Goal: Information Seeking & Learning: Check status

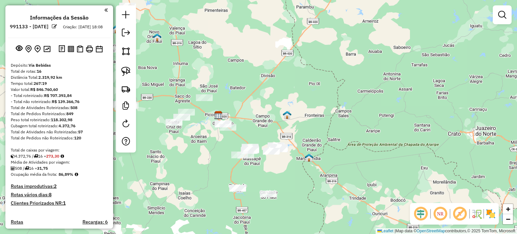
scroll to position [101, 0]
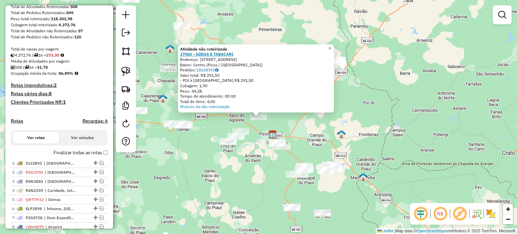
click at [193, 55] on strong "17960 - ADEGA E TABACARI" at bounding box center [206, 54] width 53 height 5
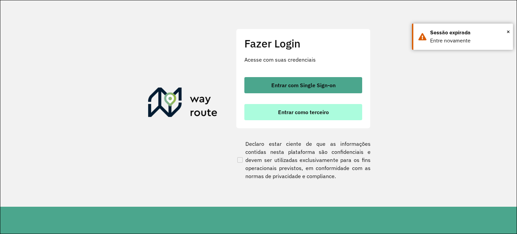
click at [291, 113] on span "Entrar como terceiro" at bounding box center [303, 111] width 51 height 5
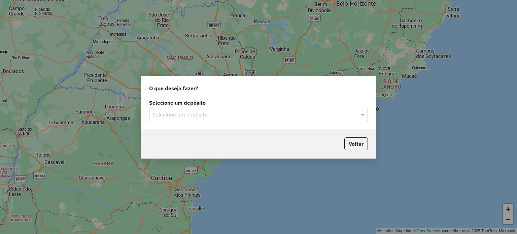
click at [177, 115] on input "text" at bounding box center [252, 115] width 199 height 8
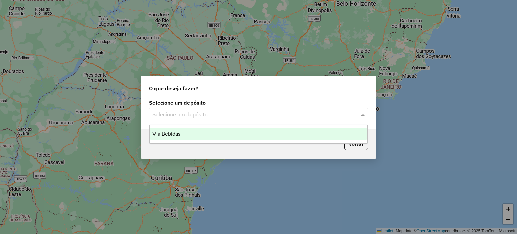
click at [179, 134] on span "Via Bebidas" at bounding box center [167, 134] width 28 height 6
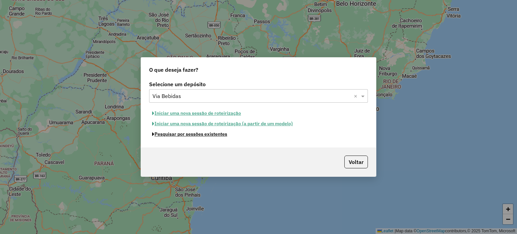
click at [178, 135] on button "Pesquisar por sessões existentes" at bounding box center [189, 134] width 81 height 10
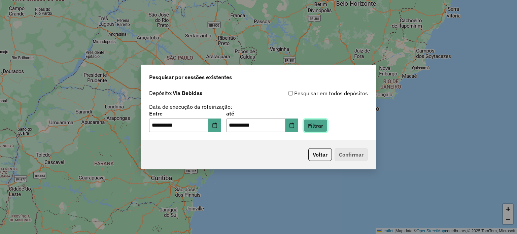
click at [316, 129] on button "Filtrar" at bounding box center [316, 125] width 24 height 13
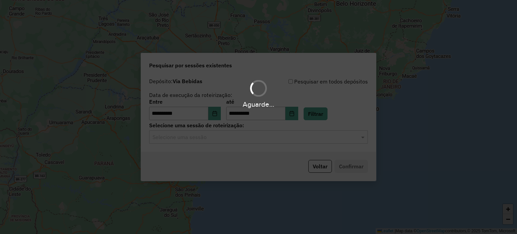
click at [189, 137] on hb-app "**********" at bounding box center [258, 117] width 517 height 234
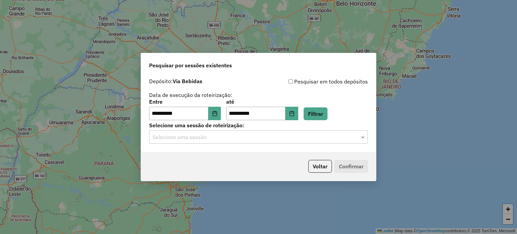
click at [189, 137] on input "text" at bounding box center [252, 137] width 199 height 8
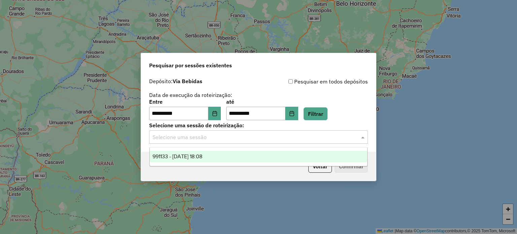
click at [161, 157] on span "991133 - 19/08/2025 18:08" at bounding box center [178, 157] width 50 height 6
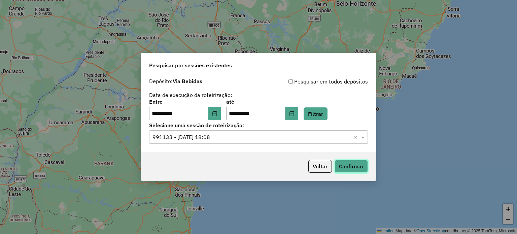
click at [340, 166] on button "Confirmar" at bounding box center [351, 166] width 33 height 13
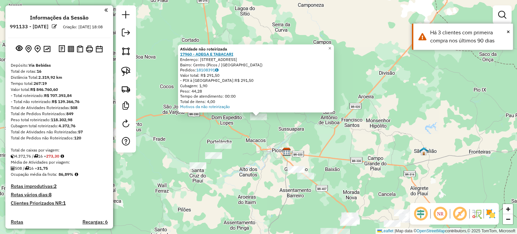
click at [218, 55] on strong "17960 - ADEGA E TABACARI" at bounding box center [206, 54] width 53 height 5
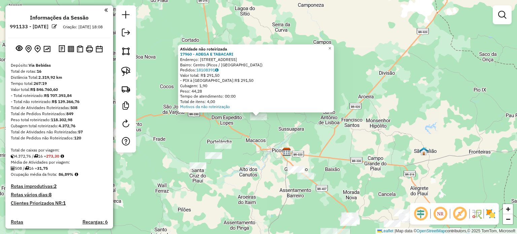
drag, startPoint x: 386, startPoint y: 95, endPoint x: 293, endPoint y: 162, distance: 114.8
click at [386, 95] on div "Atividade não roteirizada 17960 - ADEGA E TABACARI Endereço: [STREET_ADDRESS] P…" at bounding box center [258, 117] width 517 height 234
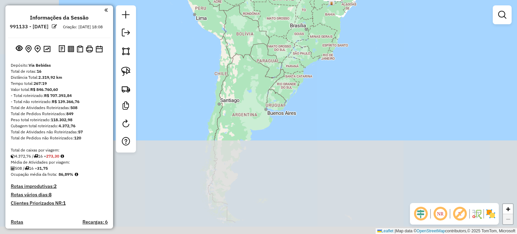
drag, startPoint x: 204, startPoint y: 168, endPoint x: 265, endPoint y: 48, distance: 134.5
click at [265, 48] on div "Janela de atendimento Grade de atendimento Capacidade Transportadoras Veículos …" at bounding box center [258, 117] width 517 height 234
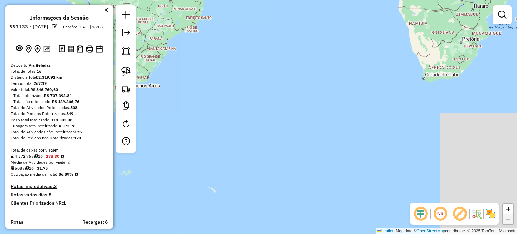
drag, startPoint x: 286, startPoint y: 179, endPoint x: 157, endPoint y: 169, distance: 129.7
click at [157, 169] on div "Janela de atendimento Grade de atendimento Capacidade Transportadoras Veículos …" at bounding box center [258, 117] width 517 height 234
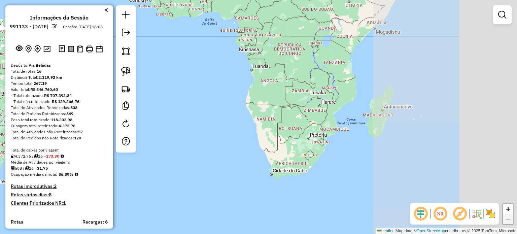
drag, startPoint x: 365, startPoint y: 65, endPoint x: 220, endPoint y: 153, distance: 168.5
click at [213, 161] on div "Janela de atendimento Grade de atendimento Capacidade Transportadoras Veículos …" at bounding box center [258, 117] width 517 height 234
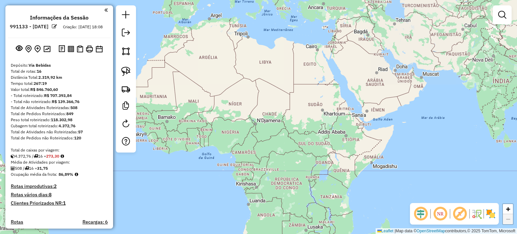
drag, startPoint x: 377, startPoint y: 64, endPoint x: 372, endPoint y: 194, distance: 129.8
click at [373, 198] on div "Janela de atendimento Grade de atendimento Capacidade Transportadoras Veículos …" at bounding box center [258, 117] width 517 height 234
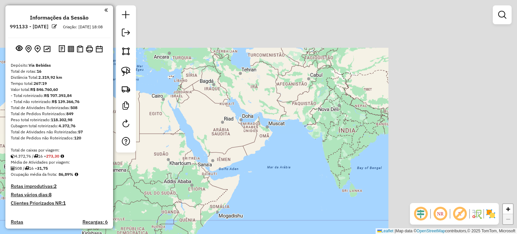
drag, startPoint x: 419, startPoint y: 116, endPoint x: 222, endPoint y: 176, distance: 206.8
click at [222, 176] on div "Janela de atendimento Grade de atendimento Capacidade Transportadoras Veículos …" at bounding box center [258, 117] width 517 height 234
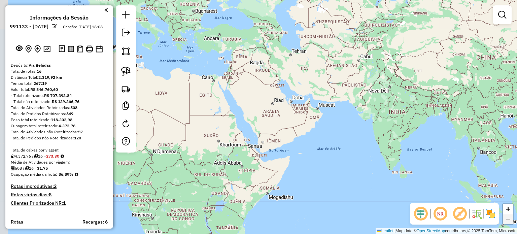
drag, startPoint x: 404, startPoint y: 138, endPoint x: 498, endPoint y: 109, distance: 97.9
click at [498, 109] on div "Janela de atendimento Grade de atendimento Capacidade Transportadoras Veículos …" at bounding box center [258, 117] width 517 height 234
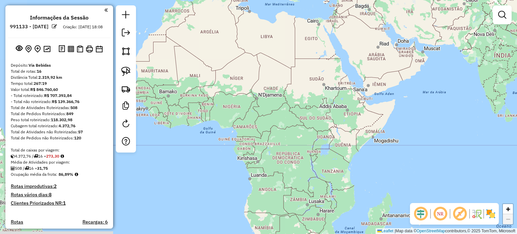
drag, startPoint x: 278, startPoint y: 101, endPoint x: 383, endPoint y: 44, distance: 119.7
click at [383, 44] on div "Janela de atendimento Grade de atendimento Capacidade Transportadoras Veículos …" at bounding box center [258, 117] width 517 height 234
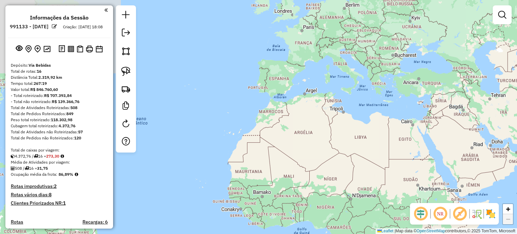
drag, startPoint x: 301, startPoint y: 86, endPoint x: 391, endPoint y: 186, distance: 135.3
click at [393, 188] on div "Janela de atendimento Grade de atendimento Capacidade Transportadoras Veículos …" at bounding box center [258, 117] width 517 height 234
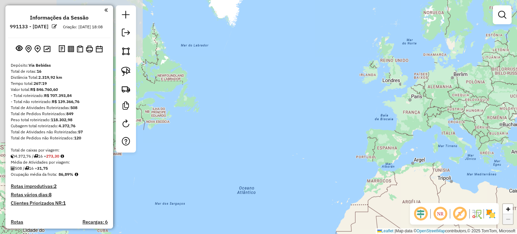
drag, startPoint x: 391, startPoint y: 74, endPoint x: 484, endPoint y: 137, distance: 112.8
click at [502, 142] on div "Janela de atendimento Grade de atendimento Capacidade Transportadoras Veículos …" at bounding box center [258, 117] width 517 height 234
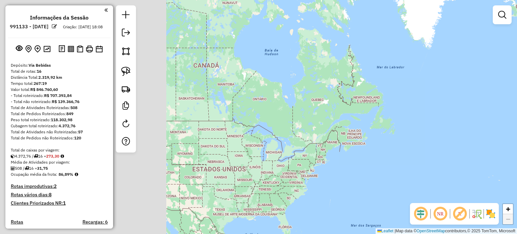
drag, startPoint x: 322, startPoint y: 128, endPoint x: 486, endPoint y: 148, distance: 165.6
click at [517, 150] on div "Janela de atendimento Grade de atendimento Capacidade Transportadoras Veículos …" at bounding box center [258, 117] width 517 height 234
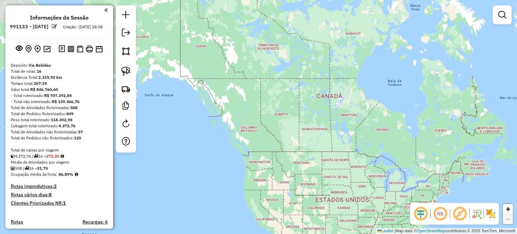
drag, startPoint x: 361, startPoint y: 126, endPoint x: 486, endPoint y: 154, distance: 128.1
click at [486, 154] on div "Janela de atendimento Grade de atendimento Capacidade Transportadoras Veículos …" at bounding box center [258, 117] width 517 height 234
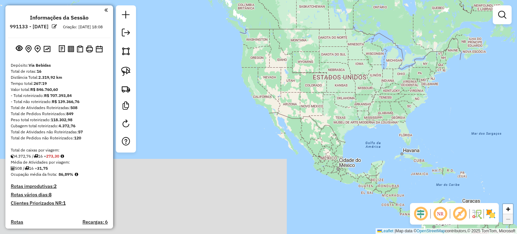
drag, startPoint x: 450, startPoint y: 177, endPoint x: 445, endPoint y: 43, distance: 133.5
click at [445, 43] on div "Janela de atendimento Grade de atendimento Capacidade Transportadoras Veículos …" at bounding box center [258, 117] width 517 height 234
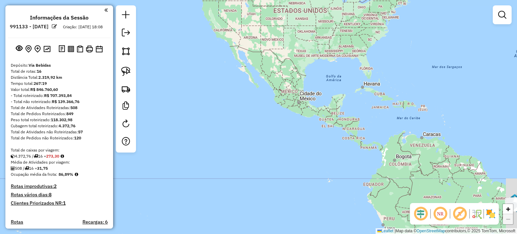
drag, startPoint x: 437, startPoint y: 115, endPoint x: 335, endPoint y: -12, distance: 162.7
click at [335, 0] on html "Aguarde... Pop-up bloqueado! Seu navegador bloqueou automáticamente a abertura …" at bounding box center [258, 117] width 517 height 234
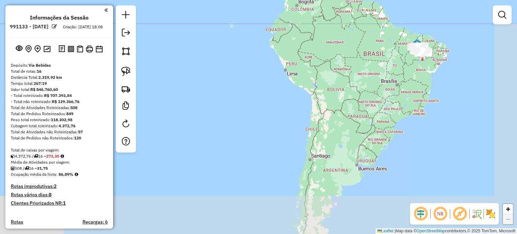
drag, startPoint x: 402, startPoint y: 74, endPoint x: 367, endPoint y: -8, distance: 89.6
click at [367, 0] on html "Aguarde... Pop-up bloqueado! Seu navegador bloqueou automáticamente a abertura …" at bounding box center [258, 117] width 517 height 234
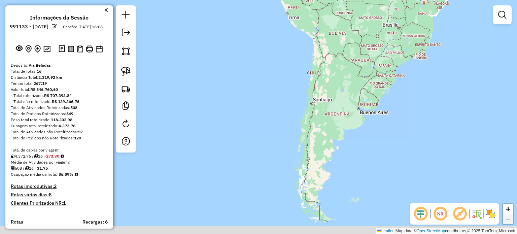
drag, startPoint x: 394, startPoint y: 93, endPoint x: 397, endPoint y: 31, distance: 62.4
click at [397, 31] on div "Janela de atendimento Grade de atendimento Capacidade Transportadoras Veículos …" at bounding box center [258, 117] width 517 height 234
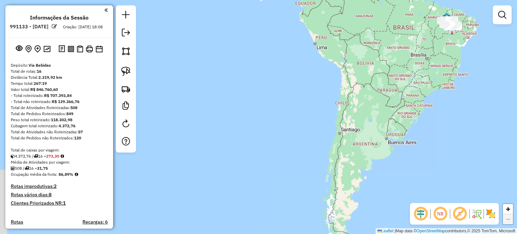
drag, startPoint x: 291, startPoint y: 77, endPoint x: 319, endPoint y: 113, distance: 46.3
click at [319, 113] on div "Janela de atendimento Grade de atendimento Capacidade Transportadoras Veículos …" at bounding box center [258, 117] width 517 height 234
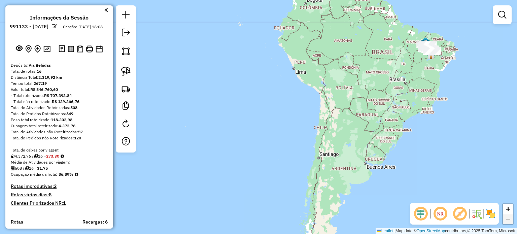
drag, startPoint x: 329, startPoint y: 82, endPoint x: 307, endPoint y: 106, distance: 33.2
click at [307, 106] on div "Janela de atendimento Grade de atendimento Capacidade Transportadoras Veículos …" at bounding box center [258, 117] width 517 height 234
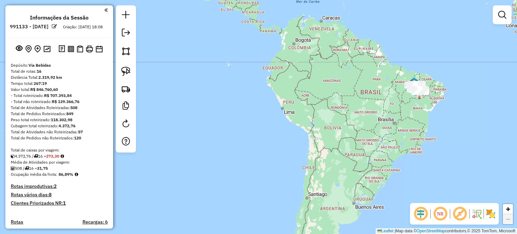
drag, startPoint x: 300, startPoint y: 82, endPoint x: 282, endPoint y: 106, distance: 30.1
click at [288, 120] on div "Janela de atendimento Grade de atendimento Capacidade Transportadoras Veículos …" at bounding box center [258, 117] width 517 height 234
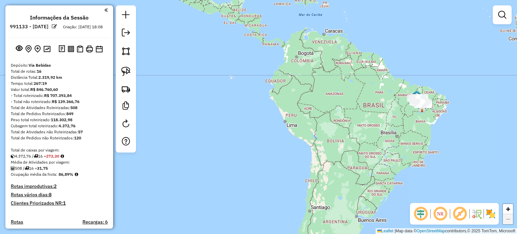
drag, startPoint x: 427, startPoint y: 51, endPoint x: 431, endPoint y: 67, distance: 16.8
click at [431, 67] on div "Janela de atendimento Grade de atendimento Capacidade Transportadoras Veículos …" at bounding box center [258, 117] width 517 height 234
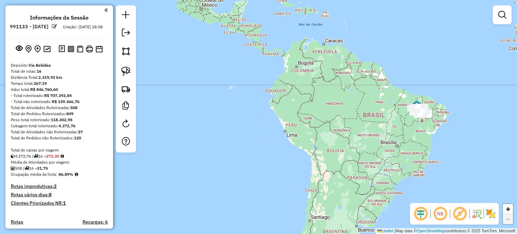
drag, startPoint x: 426, startPoint y: 61, endPoint x: 426, endPoint y: 71, distance: 9.8
click at [426, 71] on div "Janela de atendimento Grade de atendimento Capacidade Transportadoras Veículos …" at bounding box center [258, 117] width 517 height 234
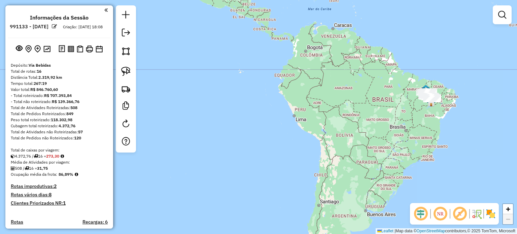
drag, startPoint x: 399, startPoint y: 178, endPoint x: 407, endPoint y: 165, distance: 14.7
click at [407, 165] on div "Janela de atendimento Grade de atendimento Capacidade Transportadoras Veículos …" at bounding box center [258, 117] width 517 height 234
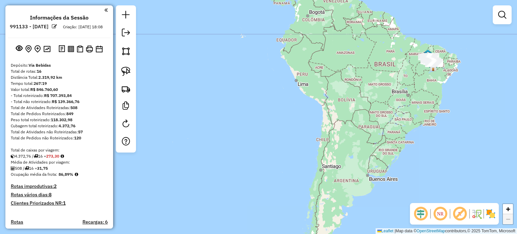
drag, startPoint x: 418, startPoint y: 132, endPoint x: 420, endPoint y: 110, distance: 22.3
click at [420, 110] on div "Janela de atendimento Grade de atendimento Capacidade Transportadoras Veículos …" at bounding box center [258, 117] width 517 height 234
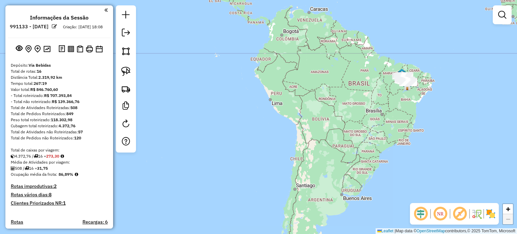
drag, startPoint x: 383, startPoint y: 90, endPoint x: 352, endPoint y: 76, distance: 34.4
click at [352, 76] on div "Janela de atendimento Grade de atendimento Capacidade Transportadoras Veículos …" at bounding box center [258, 117] width 517 height 234
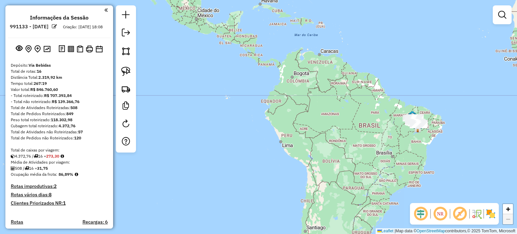
drag, startPoint x: 348, startPoint y: 85, endPoint x: 362, endPoint y: 168, distance: 84.9
click at [362, 168] on div "Janela de atendimento Grade de atendimento Capacidade Transportadoras Veículos …" at bounding box center [258, 117] width 517 height 234
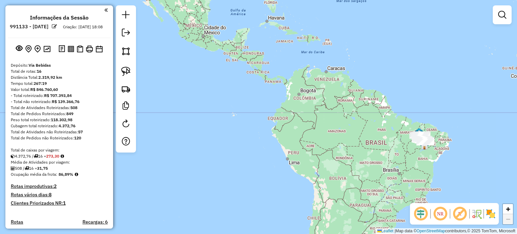
drag, startPoint x: 217, startPoint y: 124, endPoint x: 240, endPoint y: 141, distance: 28.1
click at [240, 141] on div "Janela de atendimento Grade de atendimento Capacidade Transportadoras Veículos …" at bounding box center [258, 117] width 517 height 234
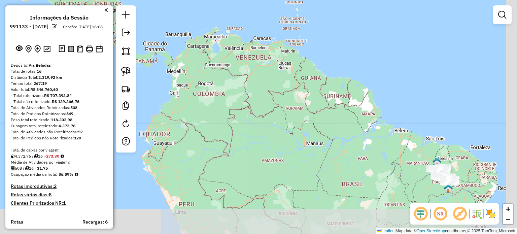
drag, startPoint x: 390, startPoint y: 85, endPoint x: 276, endPoint y: -16, distance: 152.1
click at [276, 0] on html "Aguarde... Pop-up bloqueado! Seu navegador bloqueou automáticamente a abertura …" at bounding box center [258, 117] width 517 height 234
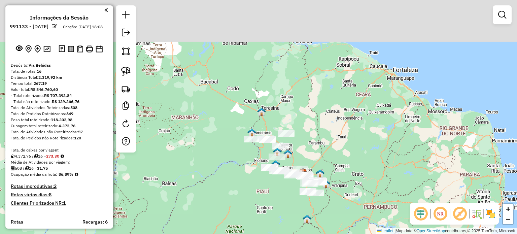
drag, startPoint x: 294, startPoint y: 41, endPoint x: 303, endPoint y: 89, distance: 48.0
click at [303, 89] on div "Janela de atendimento Grade de atendimento Capacidade Transportadoras Veículos …" at bounding box center [258, 117] width 517 height 234
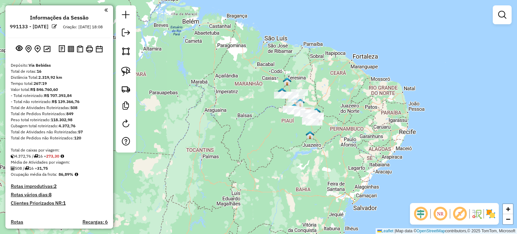
drag, startPoint x: 305, startPoint y: 104, endPoint x: 311, endPoint y: 93, distance: 12.4
click at [311, 93] on div "Janela de atendimento Grade de atendimento Capacidade Transportadoras Veículos …" at bounding box center [258, 117] width 517 height 234
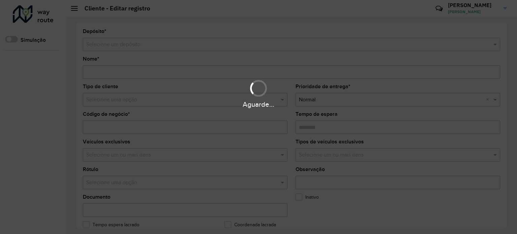
type input "**********"
type input "*****"
type input "********"
type input "**********"
type input "*****"
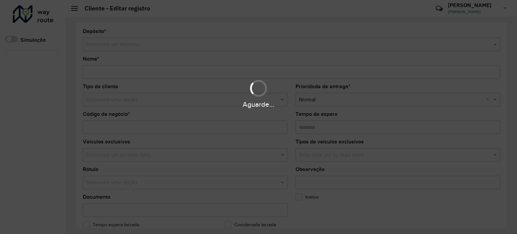
type input "******"
type input "*********"
type input "**********"
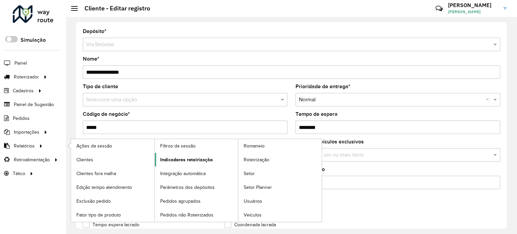
click at [166, 159] on span "Indicadores roteirização" at bounding box center [186, 159] width 53 height 7
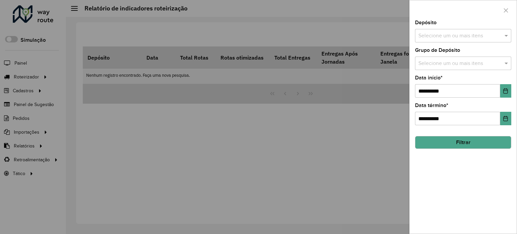
click at [443, 34] on input "text" at bounding box center [460, 36] width 86 height 8
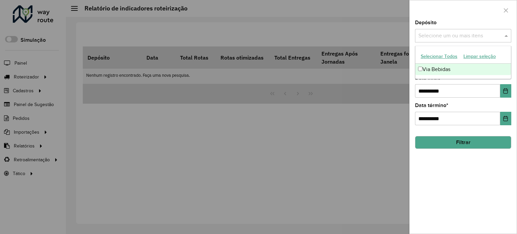
click at [437, 68] on div "Via Bebidas" at bounding box center [464, 69] width 96 height 11
click at [438, 66] on div "Via Bebidas" at bounding box center [464, 69] width 96 height 11
click at [433, 66] on div "Via Bebidas" at bounding box center [464, 69] width 96 height 11
click at [462, 186] on div "**********" at bounding box center [463, 127] width 107 height 214
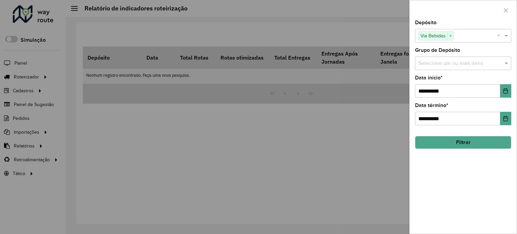
click at [462, 186] on div "**********" at bounding box center [463, 127] width 107 height 214
click at [452, 63] on input "text" at bounding box center [460, 64] width 86 height 8
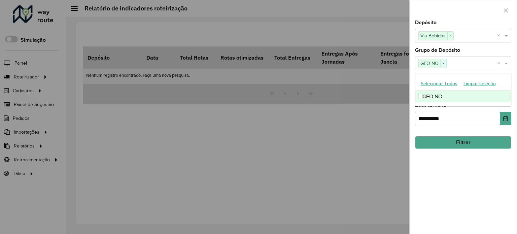
click at [436, 165] on div "**********" at bounding box center [463, 127] width 107 height 214
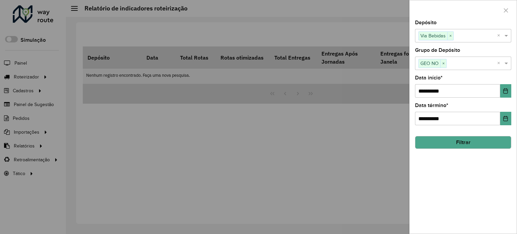
click at [450, 144] on button "Filtrar" at bounding box center [463, 142] width 96 height 13
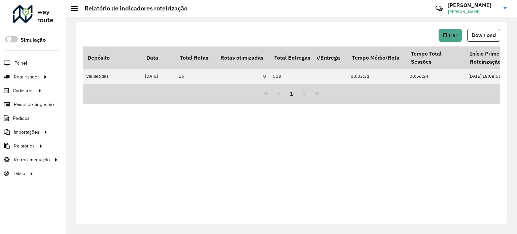
scroll to position [0, 1473]
